Goal: Task Accomplishment & Management: Use online tool/utility

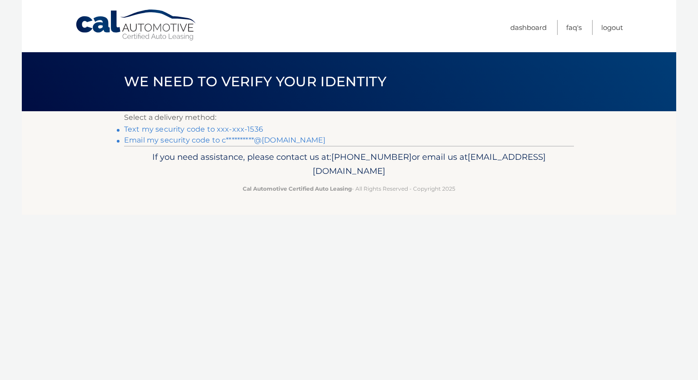
click at [244, 130] on link "Text my security code to xxx-xxx-1536" at bounding box center [193, 129] width 139 height 9
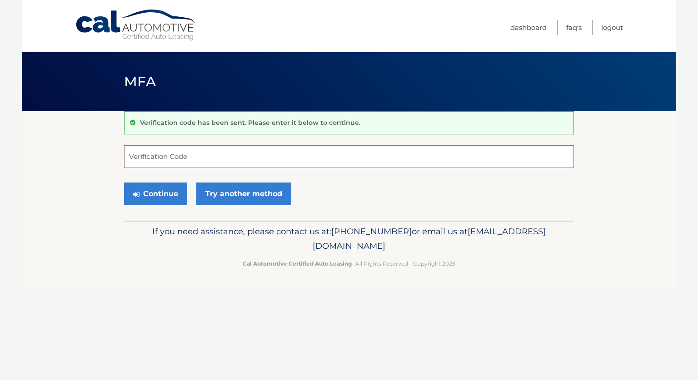
click at [330, 158] on input "Verification Code" at bounding box center [349, 156] width 450 height 23
click at [232, 159] on input "Verification Code" at bounding box center [349, 156] width 450 height 23
type input "660800"
click at [151, 196] on button "Continue" at bounding box center [155, 194] width 63 height 23
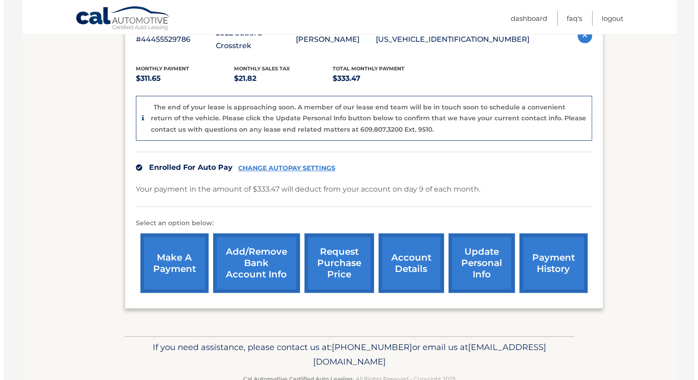
scroll to position [182, 0]
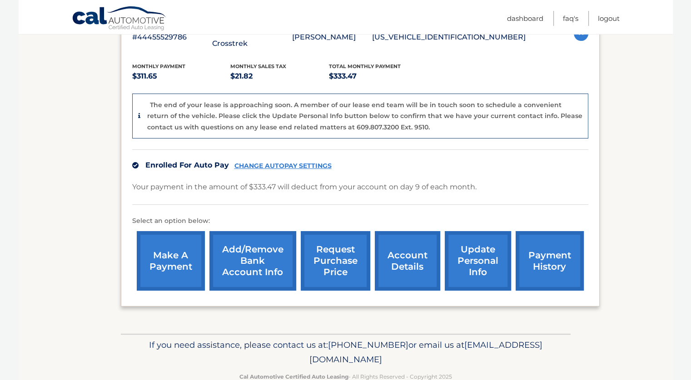
click at [329, 259] on link "request purchase price" at bounding box center [336, 261] width 70 height 60
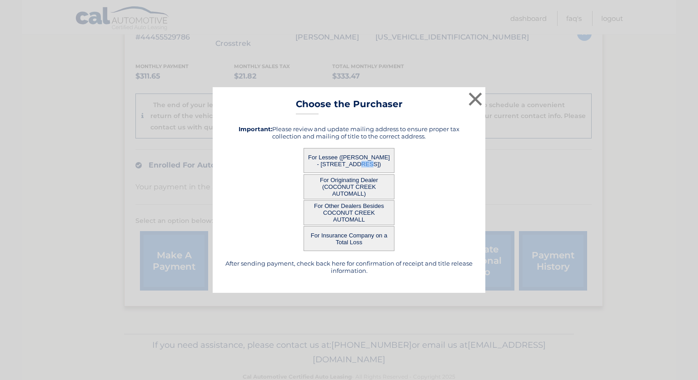
click at [321, 157] on button "For Lessee ([PERSON_NAME] - [STREET_ADDRESS])" at bounding box center [349, 160] width 91 height 25
click at [436, 191] on div "For Originating Dealer (COCONUT CREEK AUTOMALL)" at bounding box center [349, 187] width 250 height 25
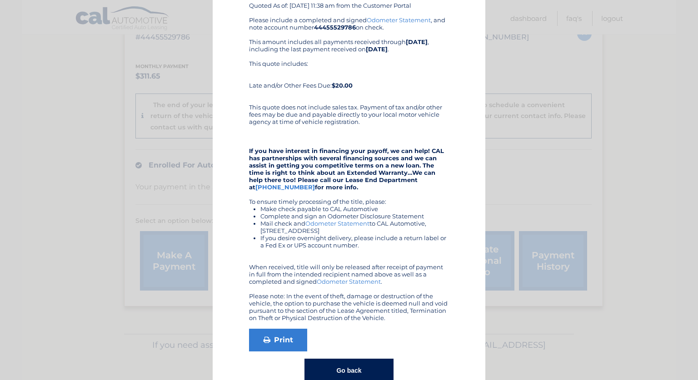
scroll to position [96, 0]
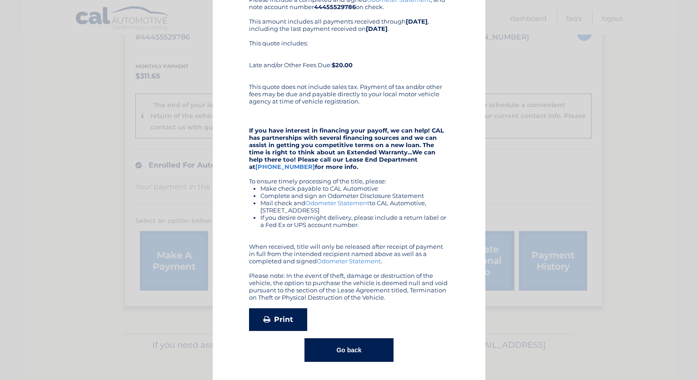
click at [275, 319] on link "Print" at bounding box center [278, 320] width 58 height 23
